Goal: Transaction & Acquisition: Download file/media

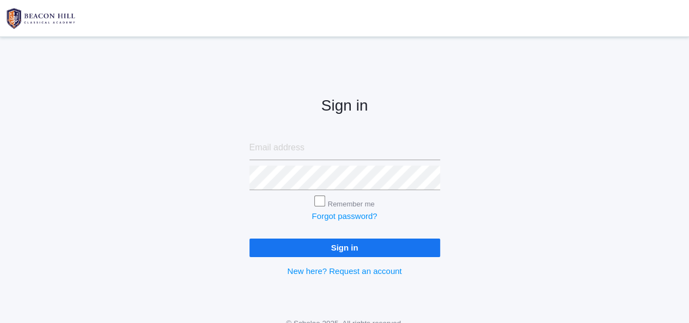
type input "[PERSON_NAME][EMAIL_ADDRESS][DOMAIN_NAME]"
click at [340, 252] on input "Sign in" at bounding box center [345, 248] width 191 height 18
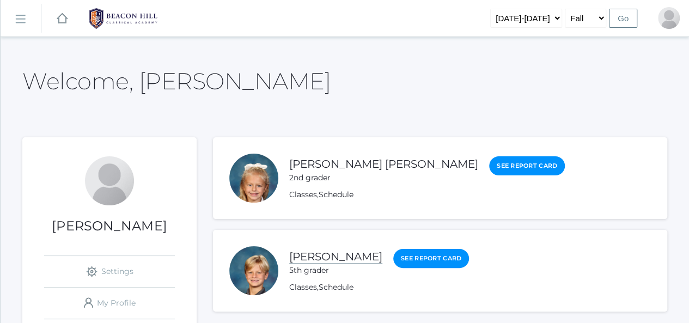
click at [318, 252] on link "[PERSON_NAME]" at bounding box center [335, 257] width 93 height 14
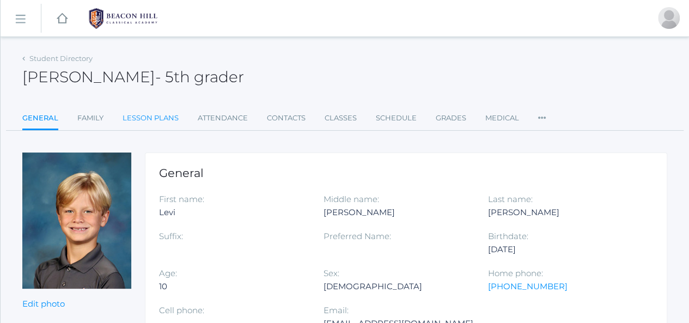
click at [151, 117] on link "Lesson Plans" at bounding box center [151, 118] width 56 height 22
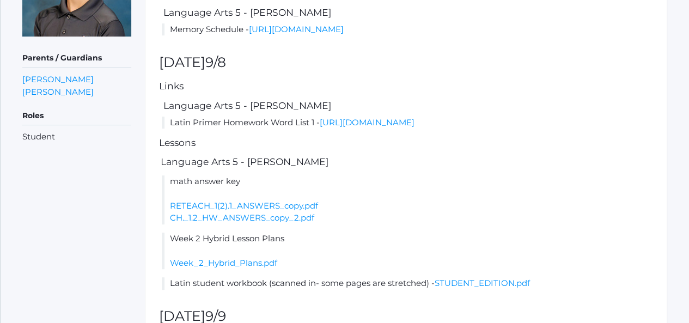
scroll to position [261, 0]
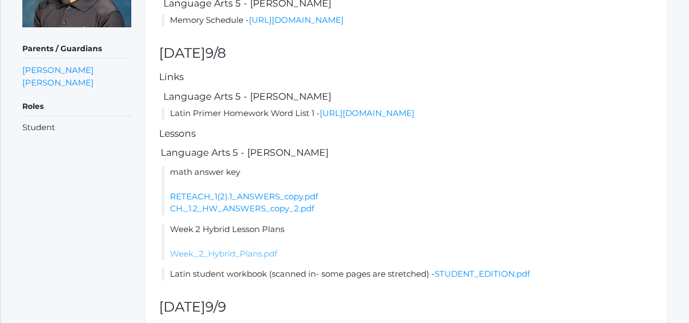
click at [251, 259] on link "Week_2_Hybrid_Plans.pdf" at bounding box center [223, 253] width 107 height 10
